Goal: Navigation & Orientation: Find specific page/section

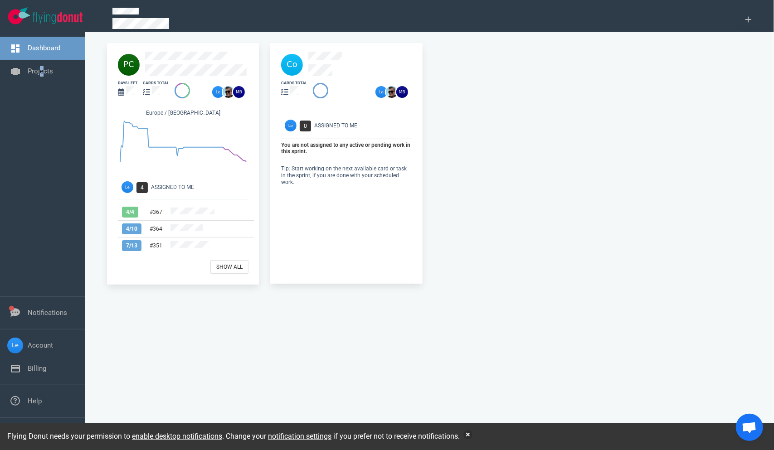
click at [42, 83] on nav "Dashboard Projects" at bounding box center [42, 59] width 85 height 55
click at [41, 72] on link "Projects" at bounding box center [40, 71] width 25 height 8
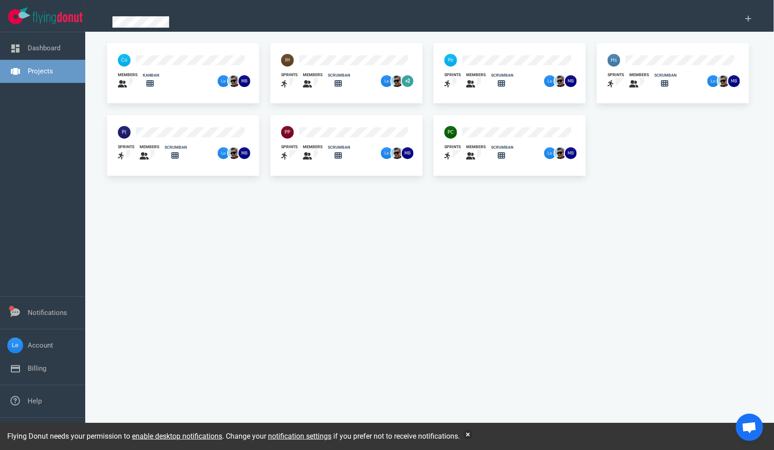
click at [353, 141] on div "sprints members scrumban" at bounding box center [346, 153] width 141 height 29
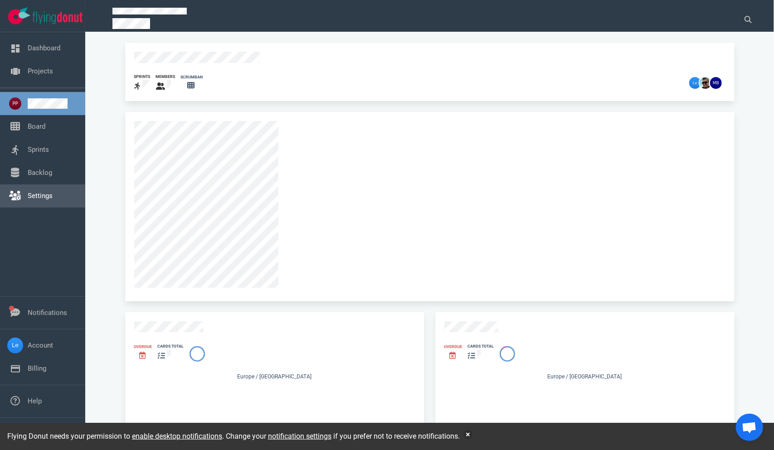
click at [29, 198] on link "Settings" at bounding box center [40, 196] width 25 height 8
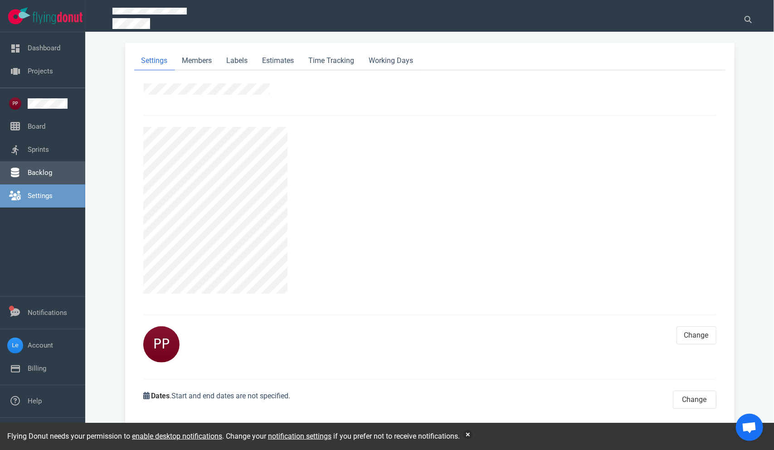
click at [30, 170] on link "Backlog" at bounding box center [40, 173] width 24 height 8
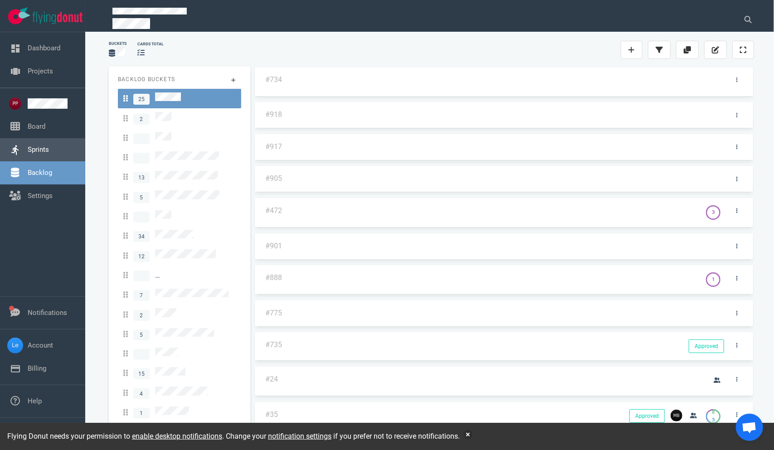
click at [30, 147] on link "Sprints" at bounding box center [38, 150] width 21 height 8
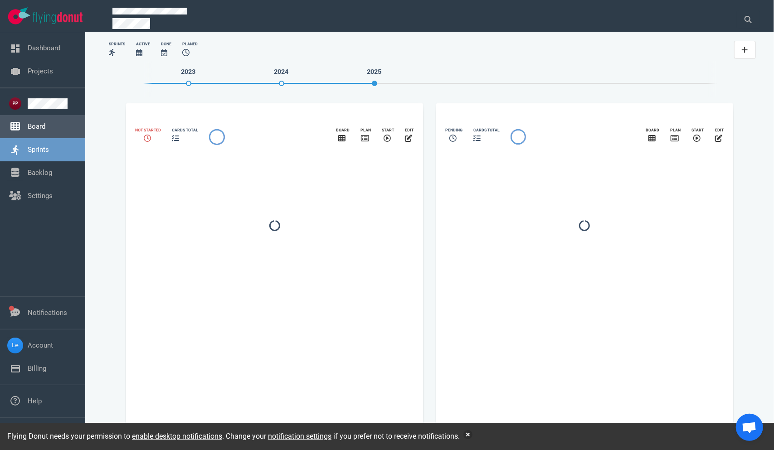
click at [32, 127] on link "Board" at bounding box center [37, 126] width 18 height 8
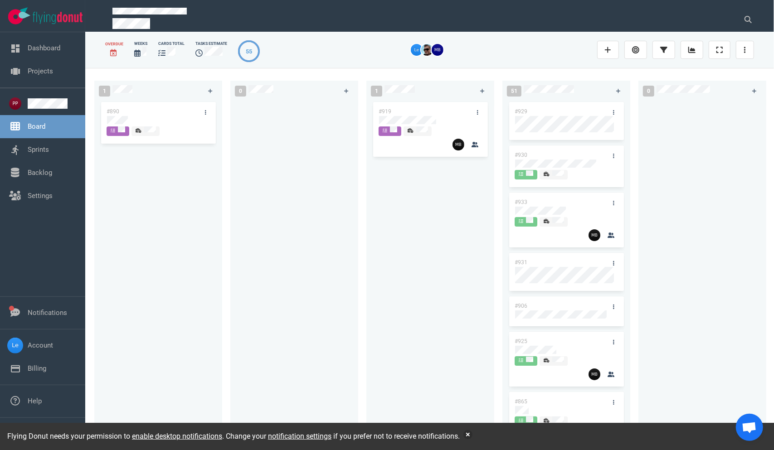
click at [161, 129] on link at bounding box center [147, 132] width 30 height 6
